Goal: Navigation & Orientation: Find specific page/section

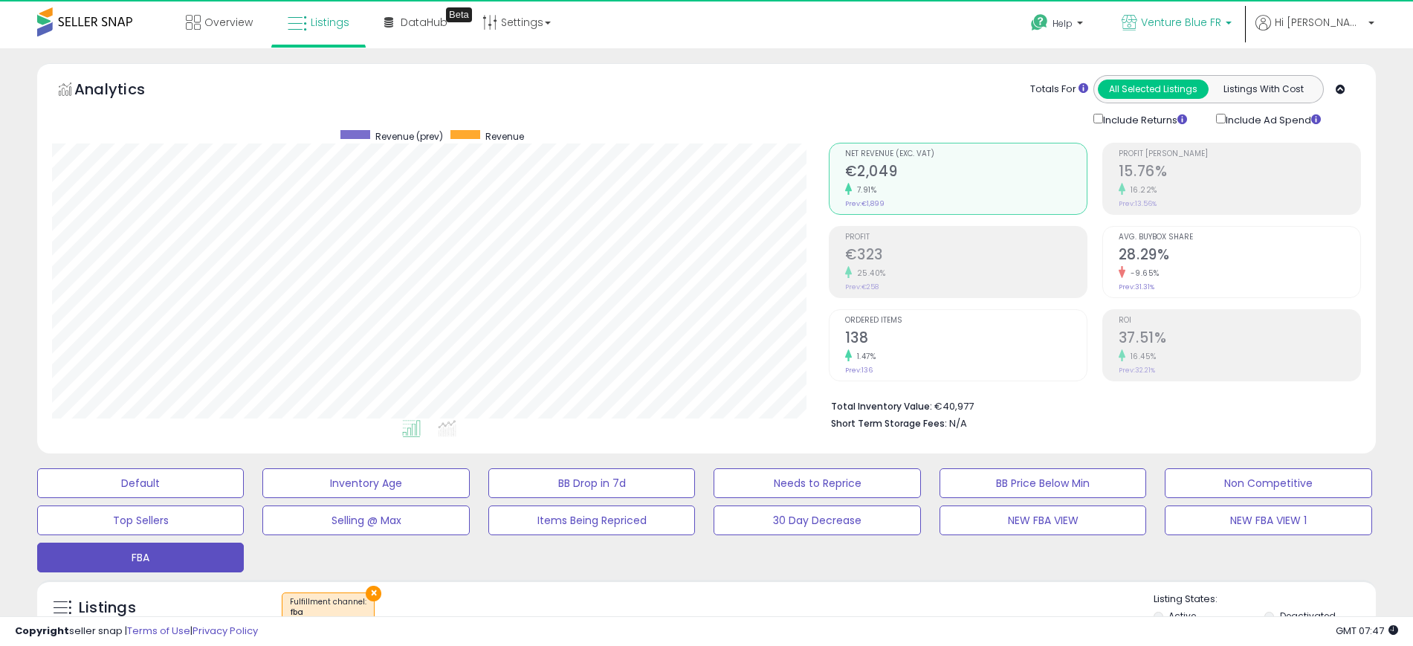
click at [1221, 26] on span "Venture Blue FR" at bounding box center [1181, 22] width 80 height 15
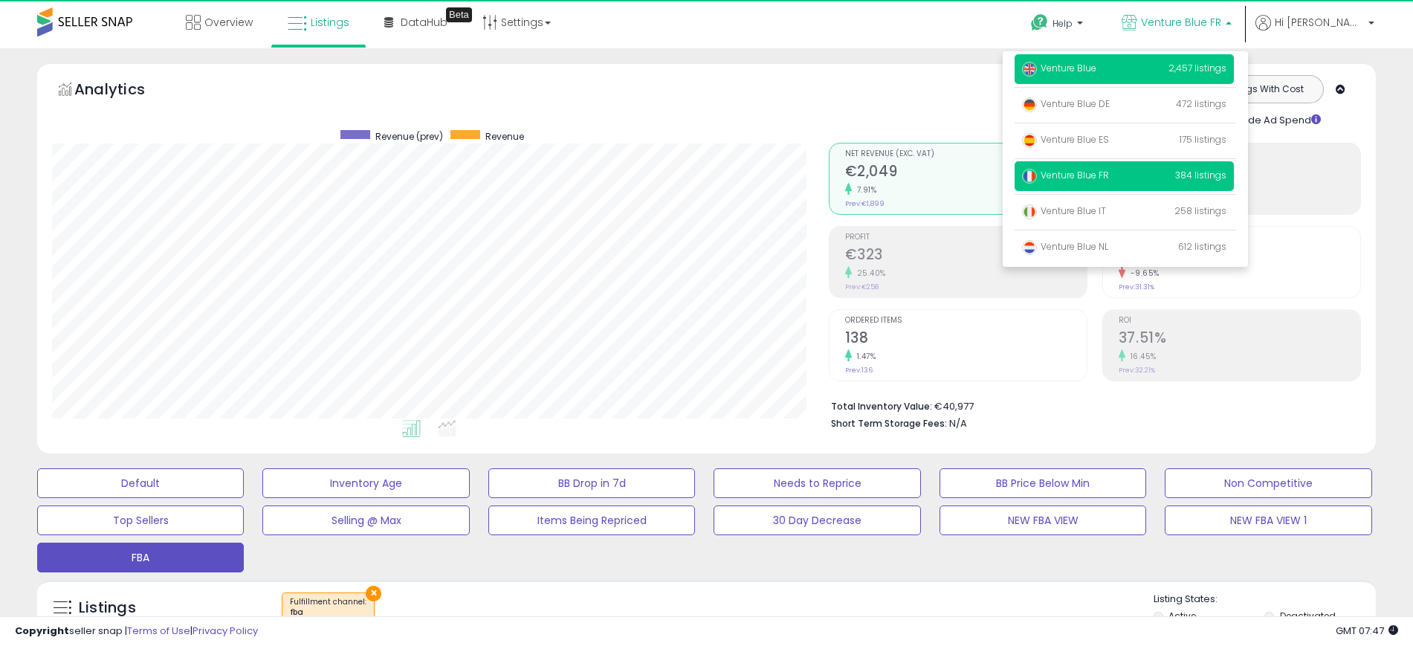
click at [1163, 69] on p "Venture Blue 2,457 listings" at bounding box center [1124, 69] width 219 height 30
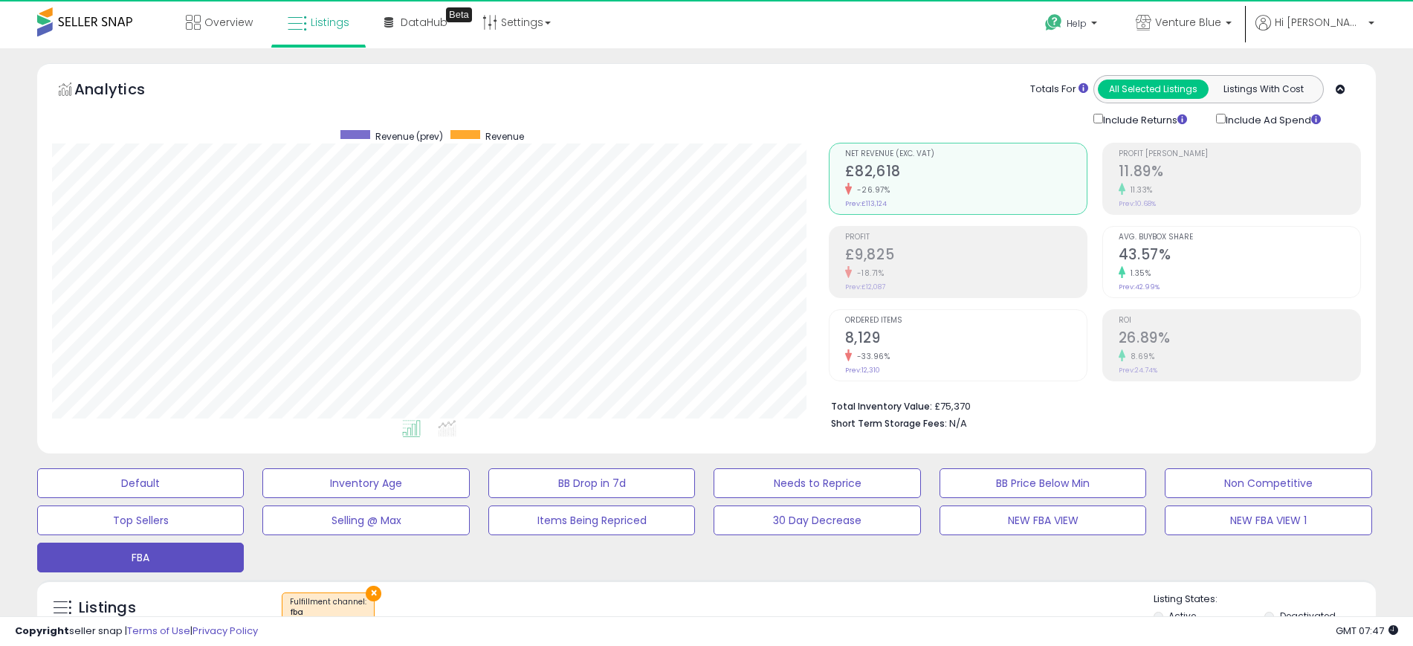
scroll to position [305, 777]
